Goal: Find specific page/section: Find specific page/section

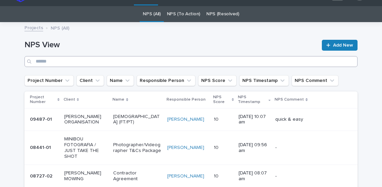
scroll to position [16, 0]
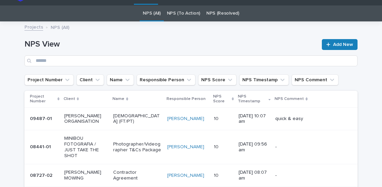
click at [184, 15] on link "NPS (To Action)" at bounding box center [183, 13] width 33 height 16
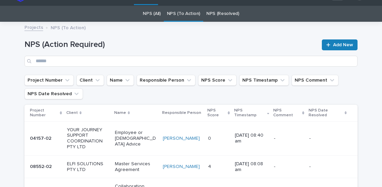
scroll to position [9, 0]
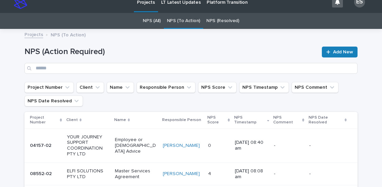
click at [147, 24] on link "NPS (All)" at bounding box center [152, 21] width 18 height 16
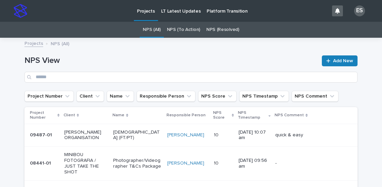
click at [227, 70] on div "NPS View Add New" at bounding box center [190, 68] width 333 height 27
